Goal: Transaction & Acquisition: Purchase product/service

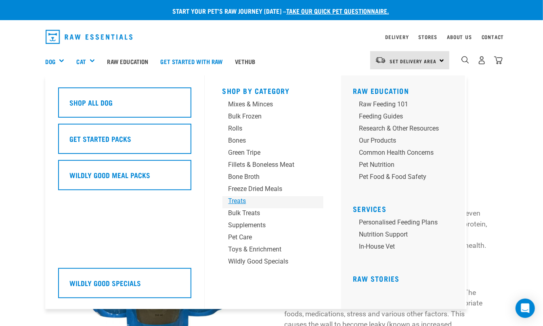
click at [242, 201] on div "Treats" at bounding box center [265, 201] width 75 height 10
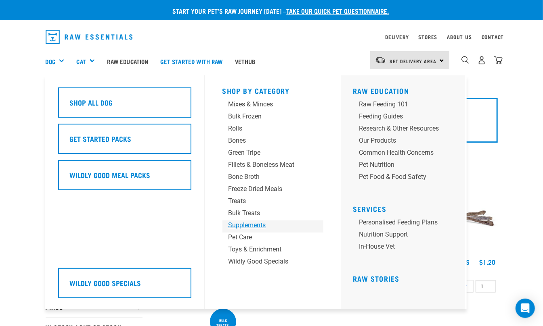
click at [265, 224] on div "Supplements" at bounding box center [265, 226] width 75 height 10
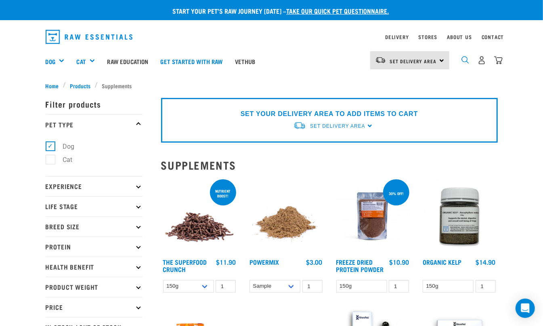
click at [463, 61] on img "dropdown navigation" at bounding box center [465, 60] width 8 height 8
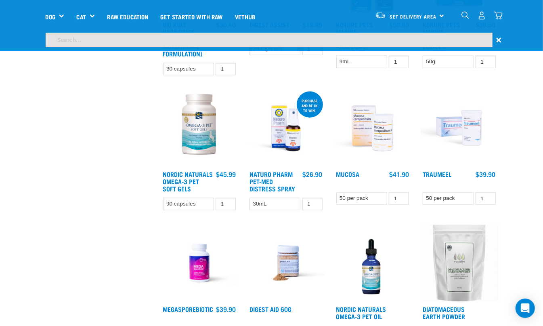
scroll to position [261, 0]
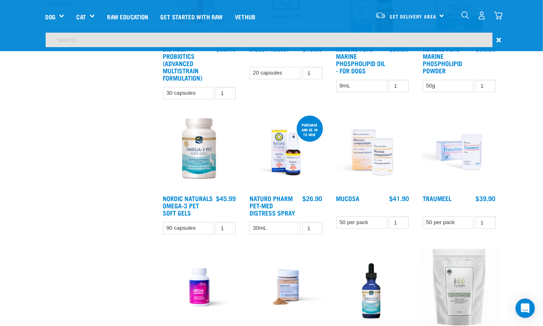
click at [153, 41] on input "search" at bounding box center [269, 40] width 447 height 15
type input "green lipped"
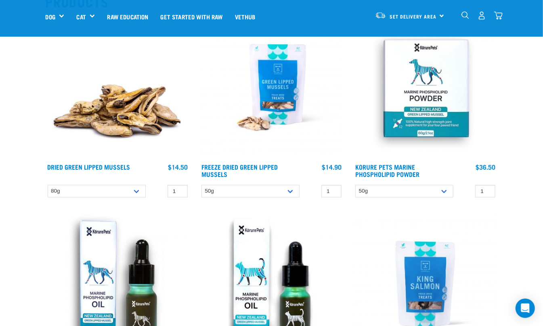
scroll to position [90, 0]
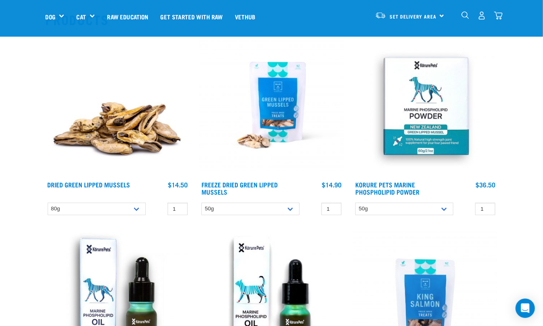
click at [438, 123] on img at bounding box center [425, 105] width 144 height 144
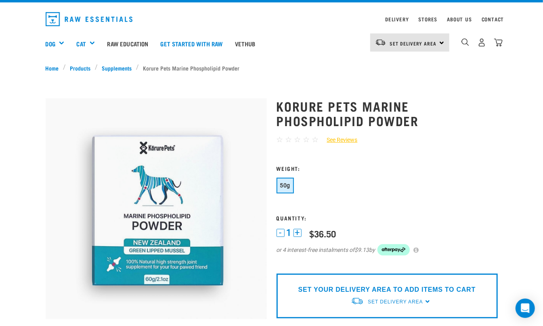
scroll to position [107, 0]
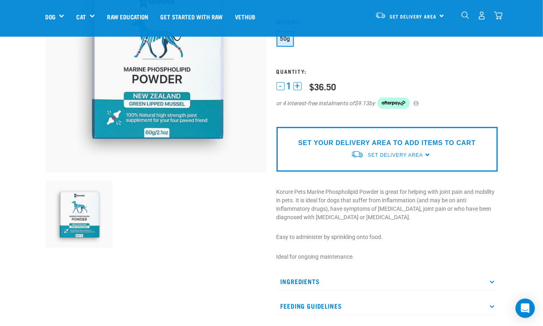
click at [462, 15] on img "dropdown navigation" at bounding box center [465, 15] width 8 height 8
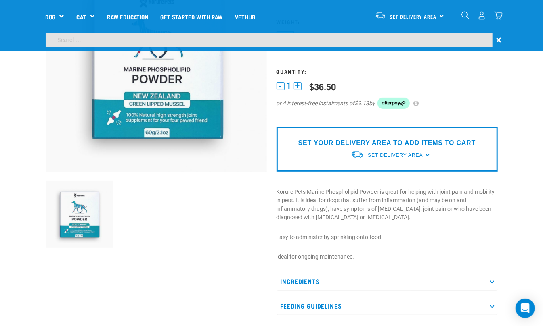
click at [189, 41] on input "search" at bounding box center [269, 40] width 447 height 15
type input "fish oil"
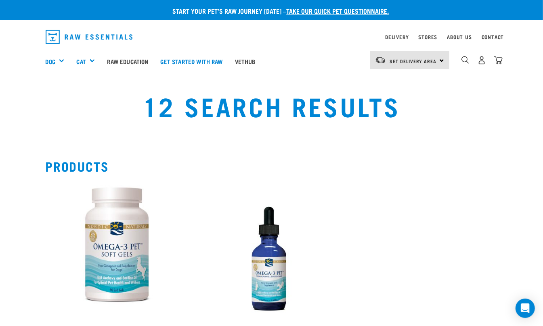
scroll to position [54, 0]
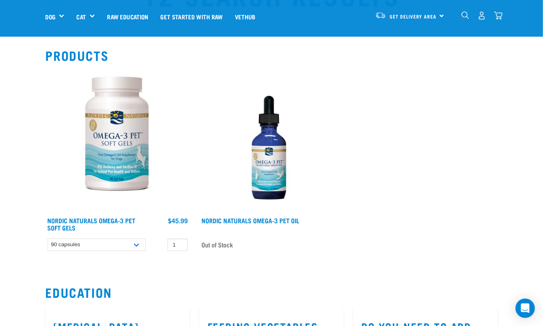
click at [122, 154] on img at bounding box center [118, 141] width 144 height 144
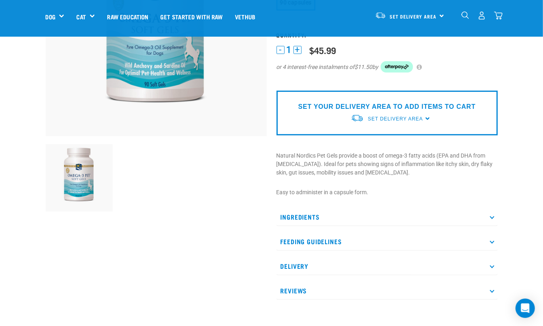
scroll to position [161, 0]
